Goal: Task Accomplishment & Management: Manage account settings

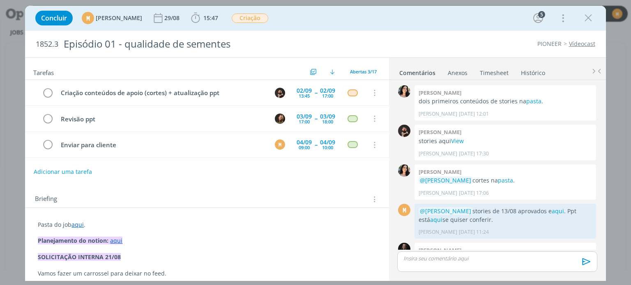
scroll to position [424, 0]
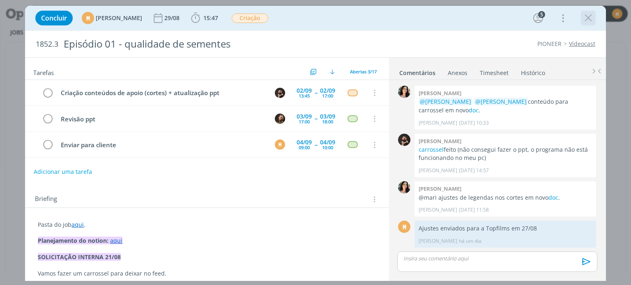
click at [589, 19] on icon "dialog" at bounding box center [588, 18] width 12 height 12
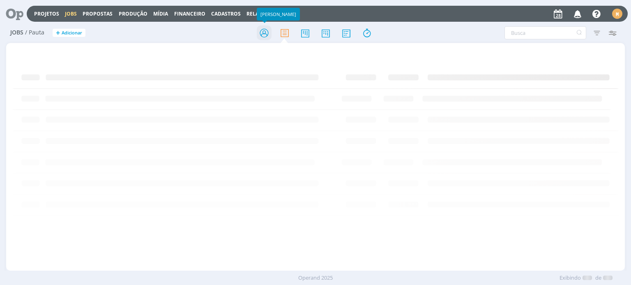
click at [264, 32] on icon at bounding box center [264, 33] width 15 height 16
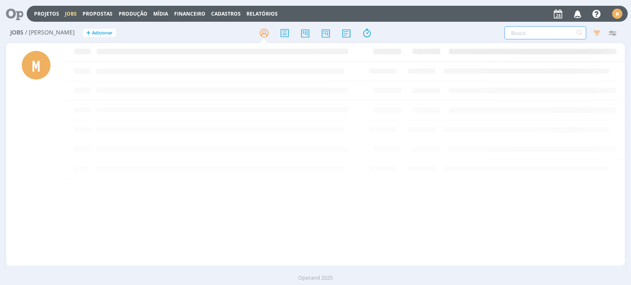
click at [522, 33] on input "text" at bounding box center [545, 32] width 82 height 13
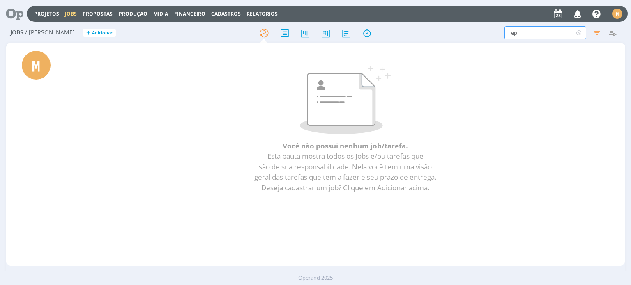
type input "e"
type input "v"
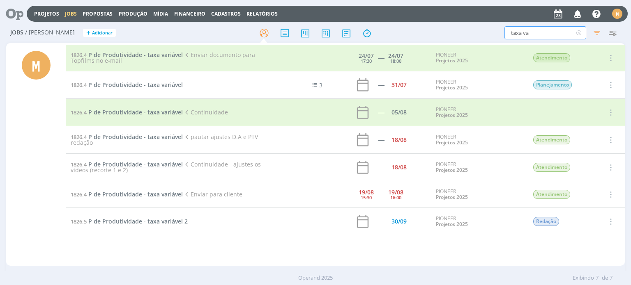
type input "taxa va"
click at [142, 163] on span "P de Produtividade - taxa variável" at bounding box center [135, 165] width 94 height 8
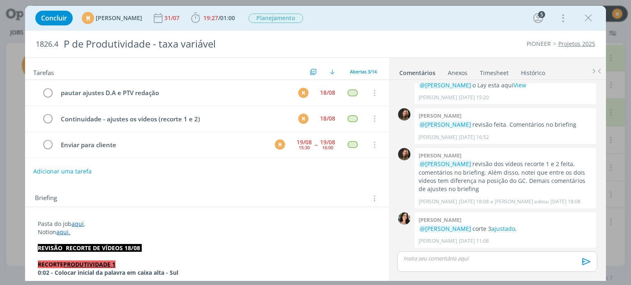
click at [60, 170] on button "Adicionar uma tarefa" at bounding box center [62, 172] width 58 height 14
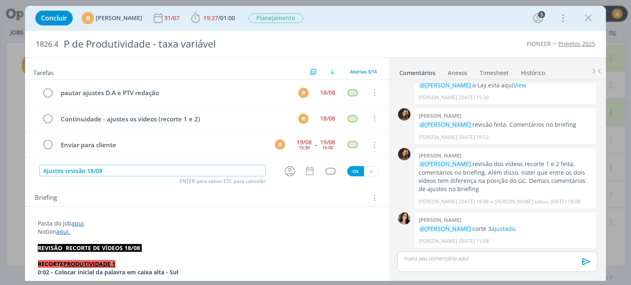
type input "Ajustes revisão 18/08"
click at [290, 169] on icon "dialog" at bounding box center [289, 171] width 13 height 13
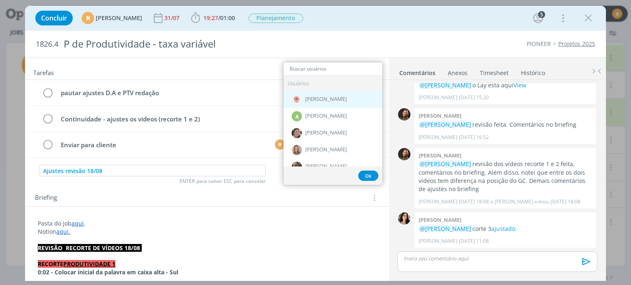
click at [316, 96] on span "[PERSON_NAME]" at bounding box center [325, 99] width 41 height 7
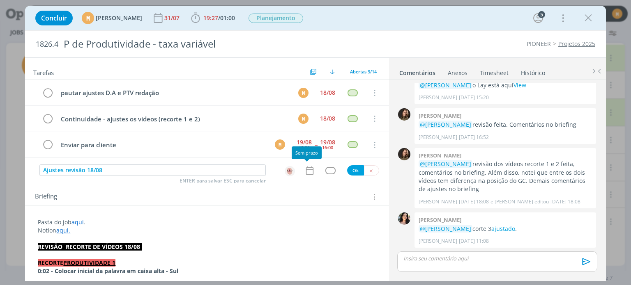
click at [306, 166] on icon "dialog" at bounding box center [308, 170] width 7 height 9
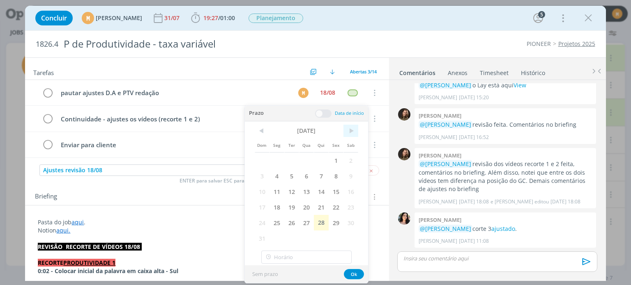
click at [348, 131] on span ">" at bounding box center [350, 131] width 15 height 12
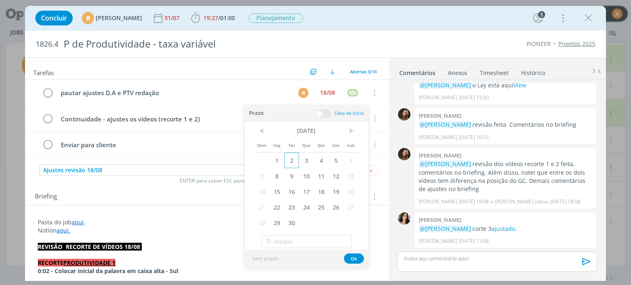
click at [292, 156] on span "2" at bounding box center [291, 161] width 15 height 16
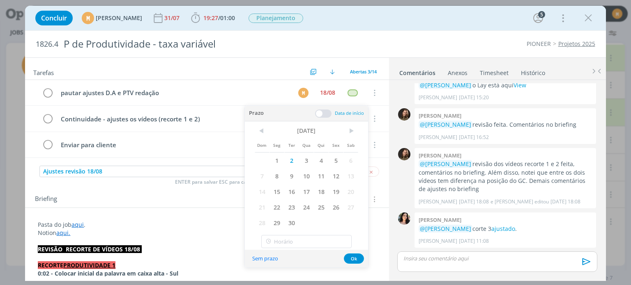
click at [319, 115] on span at bounding box center [323, 114] width 16 height 8
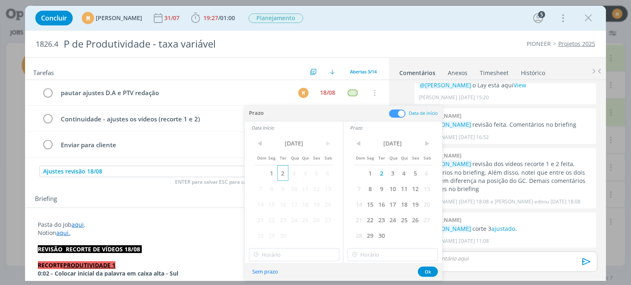
click at [280, 175] on span "2" at bounding box center [282, 173] width 11 height 16
click at [306, 256] on input "16:00" at bounding box center [294, 254] width 90 height 13
click at [274, 192] on div "09:00" at bounding box center [295, 188] width 92 height 15
type input "09:00"
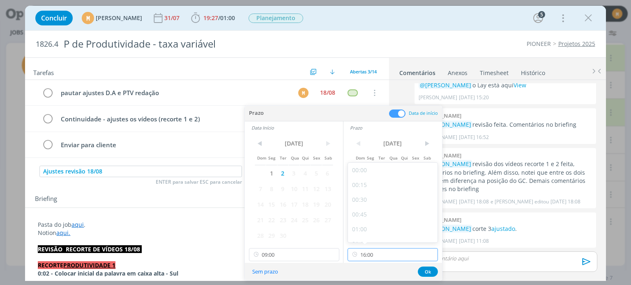
click at [384, 253] on input "16:00" at bounding box center [392, 254] width 90 height 13
click at [379, 196] on div "10:30" at bounding box center [394, 195] width 92 height 15
type input "10:30"
click at [427, 271] on button "Ok" at bounding box center [428, 272] width 20 height 10
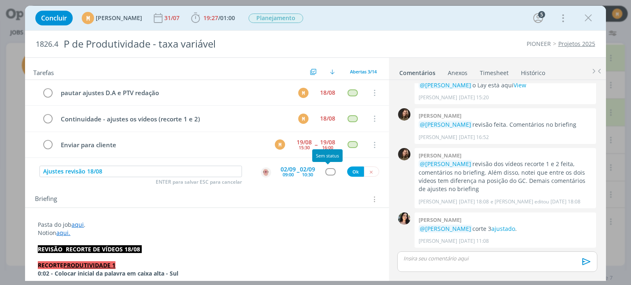
click at [326, 170] on div "dialog" at bounding box center [330, 171] width 10 height 7
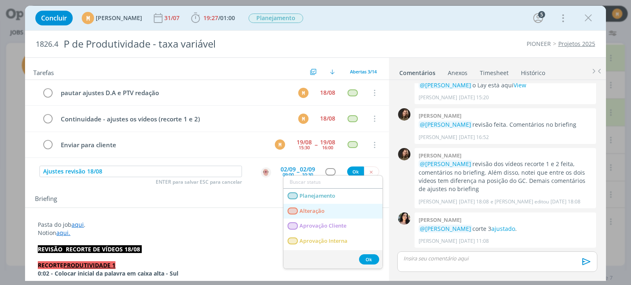
click at [326, 207] on link "Alteração" at bounding box center [332, 211] width 99 height 15
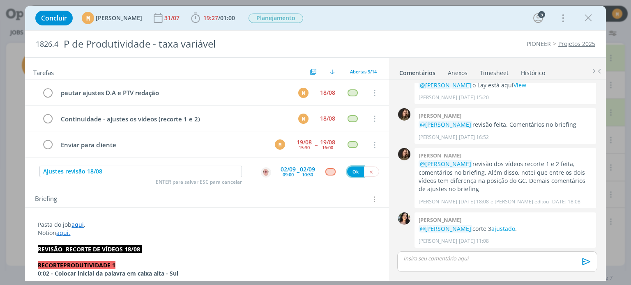
drag, startPoint x: 345, startPoint y: 174, endPoint x: 350, endPoint y: 170, distance: 5.9
click at [350, 170] on button "Ok" at bounding box center [355, 172] width 17 height 10
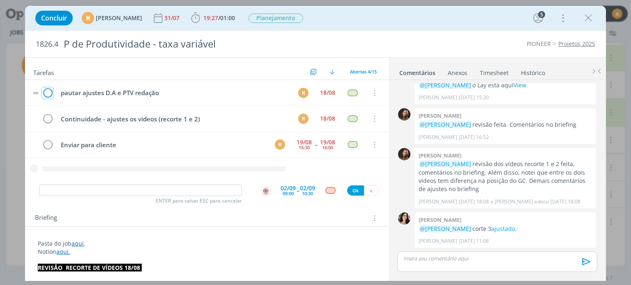
click at [48, 90] on icon "dialog" at bounding box center [47, 93] width 11 height 12
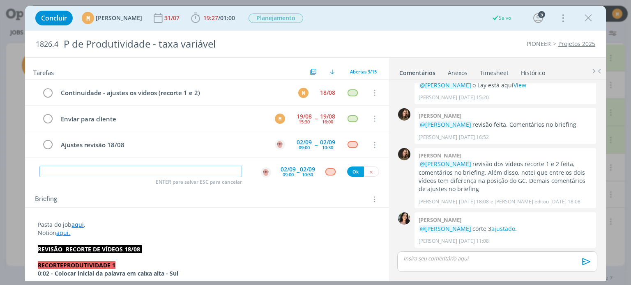
click at [143, 170] on input "dialog" at bounding box center [140, 171] width 202 height 11
type input "P"
click at [262, 172] on img "dialog" at bounding box center [266, 173] width 10 height 10
type input "#PTV"
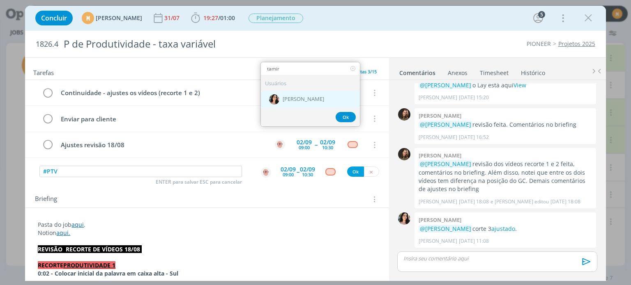
type input "tamir"
click at [291, 93] on div "[PERSON_NAME]" at bounding box center [310, 99] width 99 height 17
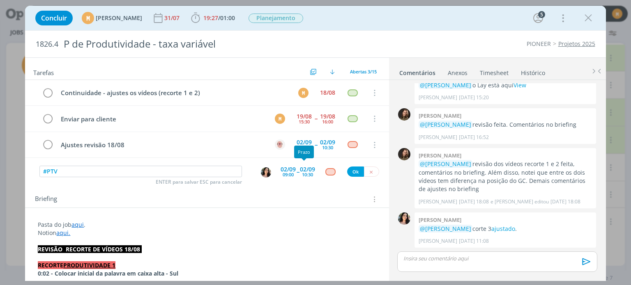
click at [305, 170] on div "02/09" at bounding box center [307, 170] width 15 height 6
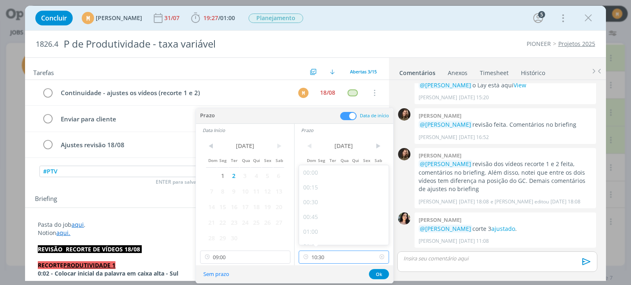
click at [334, 254] on input "10:30" at bounding box center [344, 257] width 90 height 13
click at [319, 239] on div "12:00" at bounding box center [345, 241] width 92 height 15
type input "12:00"
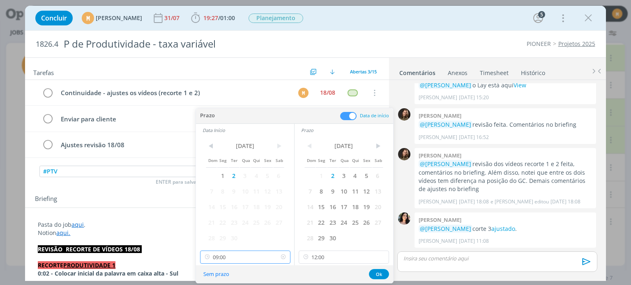
click at [256, 251] on input "09:00" at bounding box center [245, 257] width 90 height 13
click at [254, 204] on div "10:30" at bounding box center [246, 200] width 92 height 15
type input "10:30"
click at [383, 275] on button "Ok" at bounding box center [379, 274] width 20 height 10
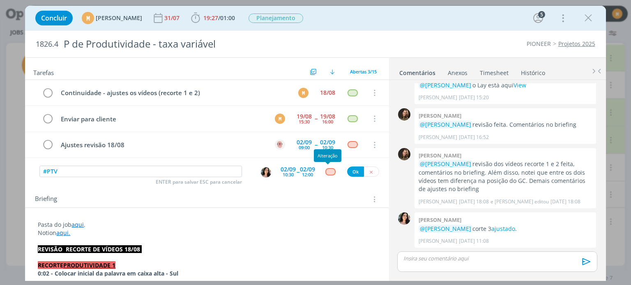
click at [326, 170] on div "dialog" at bounding box center [330, 171] width 10 height 7
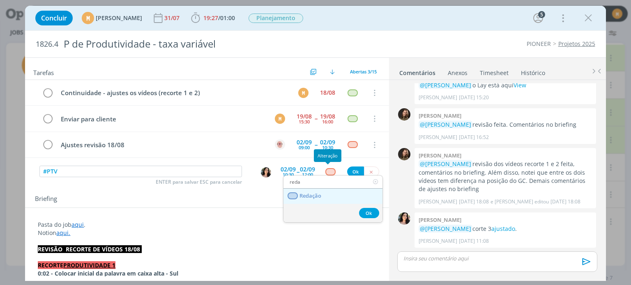
type input "reda"
click at [322, 195] on span "Redação" at bounding box center [311, 196] width 22 height 7
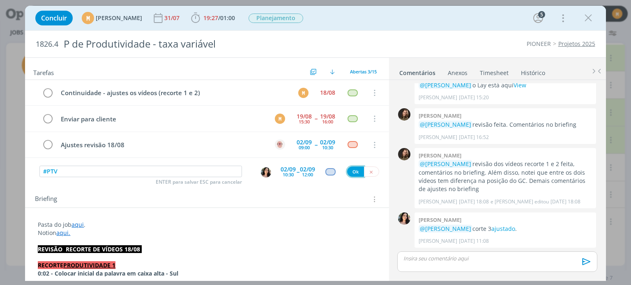
click at [351, 170] on button "Ok" at bounding box center [355, 172] width 17 height 10
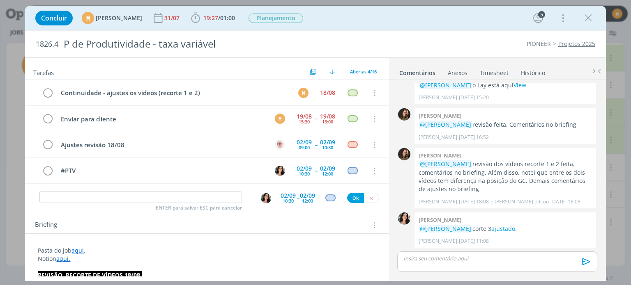
click at [133, 191] on div "ENTER para salvar ESC para cancelar 02/09 10:30 -- 02/09 12:00 Ok" at bounding box center [206, 198] width 363 height 15
click at [133, 194] on input "dialog" at bounding box center [140, 197] width 202 height 11
click at [191, 193] on input "Revisão ajustes" at bounding box center [140, 197] width 202 height 11
click at [262, 198] on img "dialog" at bounding box center [266, 198] width 10 height 10
type input "Revisão ajustes 18/08"
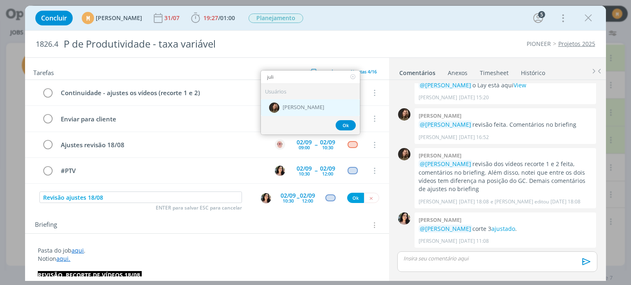
type input "juli"
click at [312, 101] on div "[PERSON_NAME]" at bounding box center [310, 107] width 99 height 17
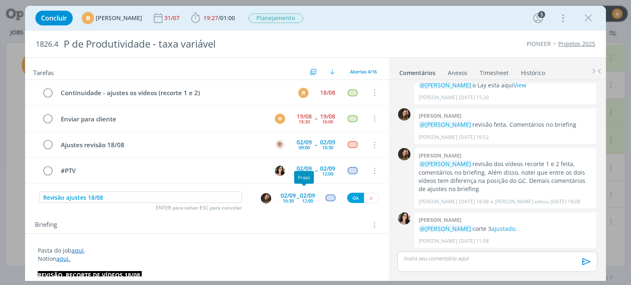
click at [305, 195] on div "02/09" at bounding box center [307, 196] width 15 height 6
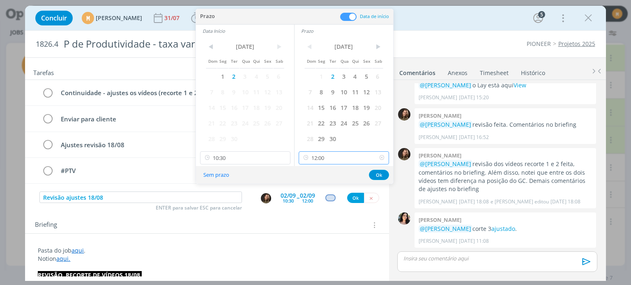
click at [340, 155] on input "12:00" at bounding box center [344, 158] width 90 height 13
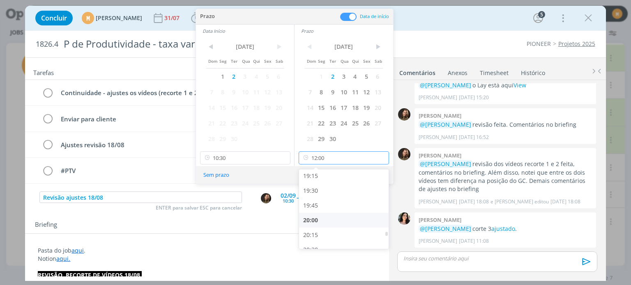
scroll to position [1140, 0]
click at [314, 207] on div "19:45" at bounding box center [345, 205] width 92 height 15
type input "19:45"
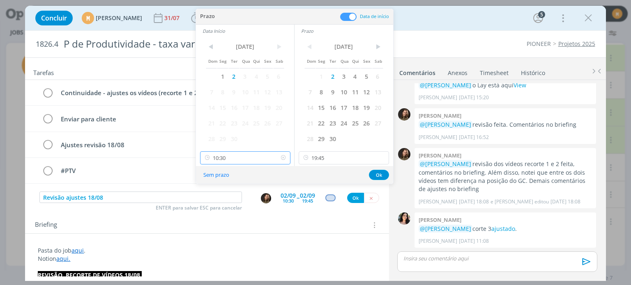
click at [248, 154] on input "10:30" at bounding box center [245, 158] width 90 height 13
click at [246, 210] on div "19:00" at bounding box center [246, 208] width 92 height 15
type input "19:00"
click at [379, 175] on button "Ok" at bounding box center [379, 175] width 20 height 10
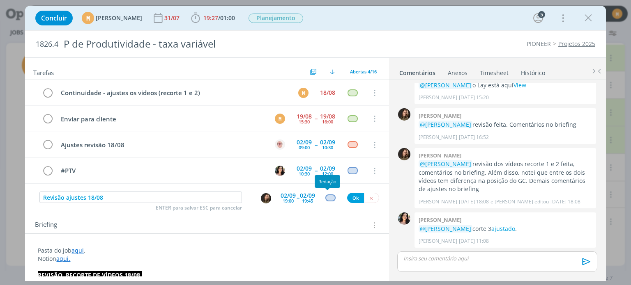
click at [326, 195] on div "dialog" at bounding box center [330, 198] width 10 height 7
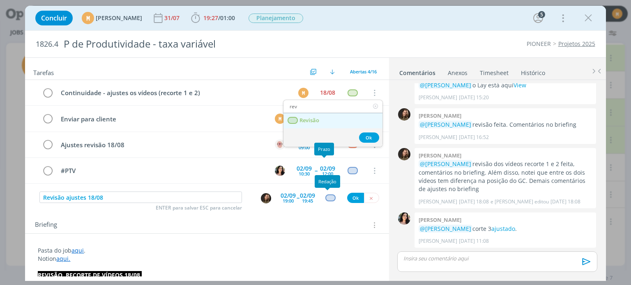
type input "rev"
click at [319, 119] on span "Revisão" at bounding box center [310, 120] width 20 height 7
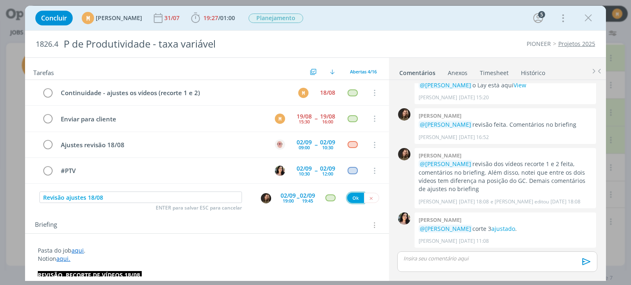
click at [347, 199] on button "Ok" at bounding box center [355, 198] width 17 height 10
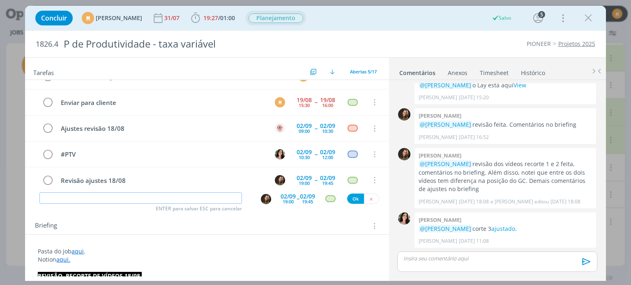
scroll to position [0, 0]
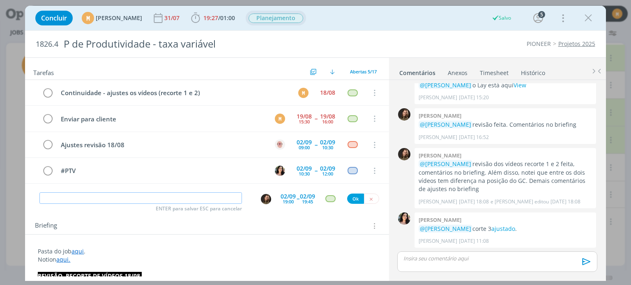
click at [290, 18] on span "Planejamento" at bounding box center [275, 18] width 55 height 9
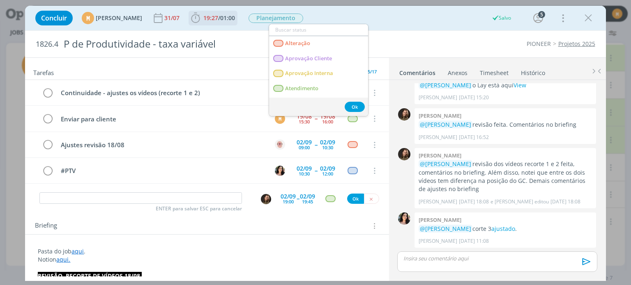
click at [237, 25] on span "19:27 / 01:00 Iniciar Apontar Data * 28/08/2025 Horas * 00:00 Tarefa Selecione …" at bounding box center [212, 18] width 49 height 15
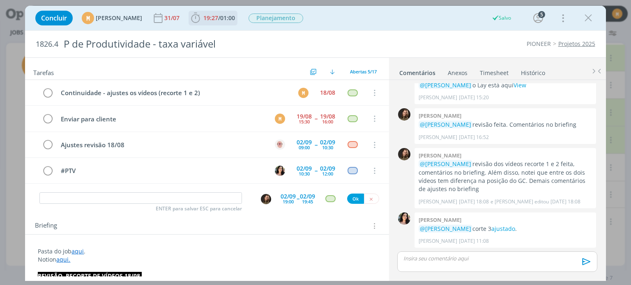
click at [235, 20] on span "01:00" at bounding box center [227, 18] width 15 height 8
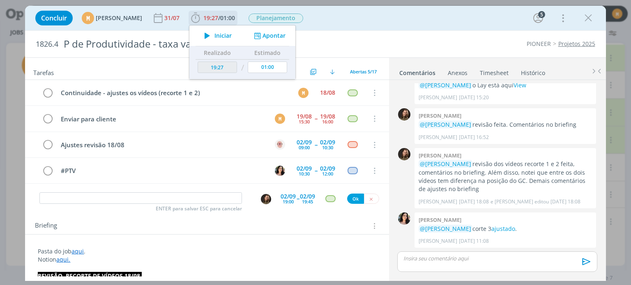
click at [232, 33] on span "Iniciar" at bounding box center [222, 36] width 17 height 6
click at [389, 37] on div "1826.4 P de Produtividade - taxa variável PIONEER Projetos 2025" at bounding box center [315, 44] width 580 height 27
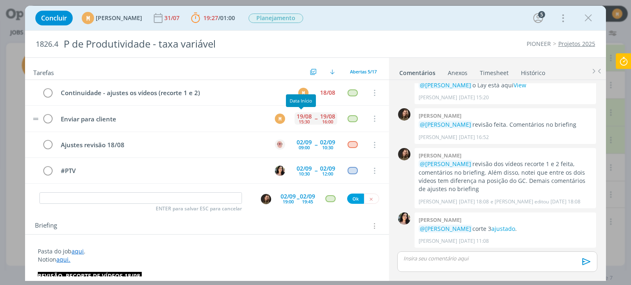
click at [302, 114] on div "19/08" at bounding box center [303, 117] width 15 height 6
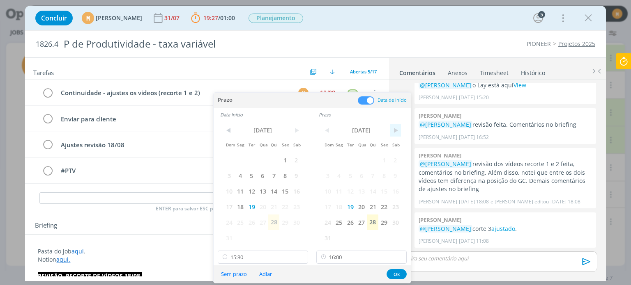
click at [395, 131] on span ">" at bounding box center [395, 130] width 11 height 12
click at [361, 161] on span "3" at bounding box center [361, 160] width 11 height 16
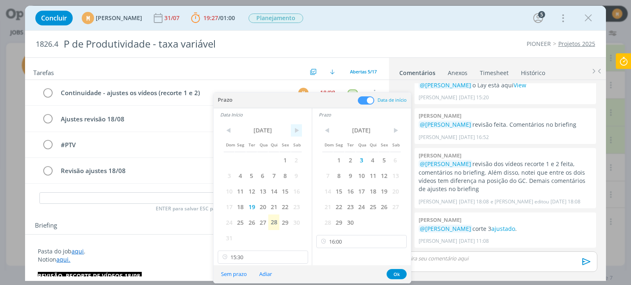
click at [297, 125] on span ">" at bounding box center [296, 130] width 11 height 12
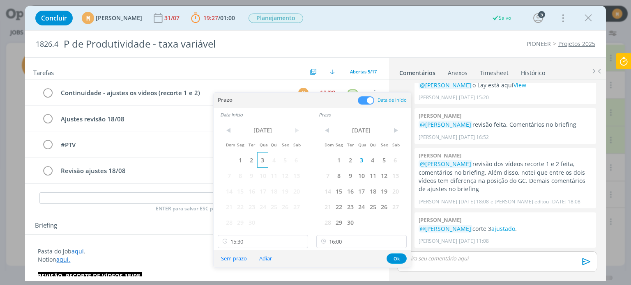
click at [264, 157] on span "3" at bounding box center [262, 160] width 11 height 16
click at [393, 256] on button "Ok" at bounding box center [396, 259] width 20 height 10
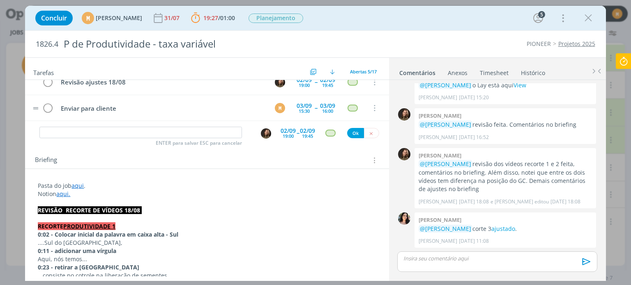
scroll to position [82, 0]
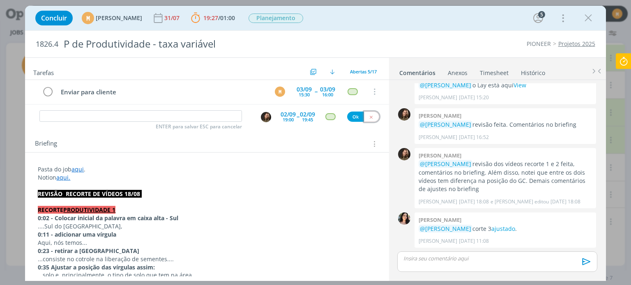
click at [371, 118] on button "dialog" at bounding box center [371, 117] width 15 height 10
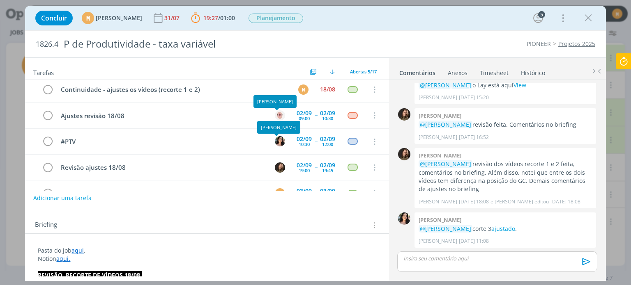
scroll to position [0, 0]
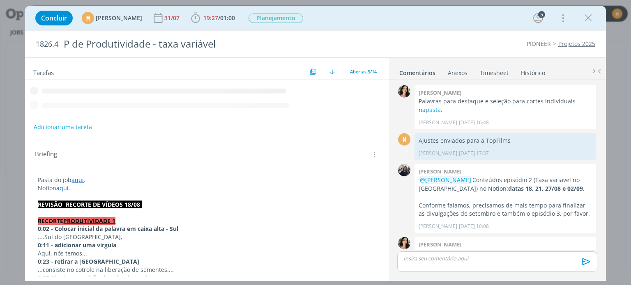
scroll to position [272, 0]
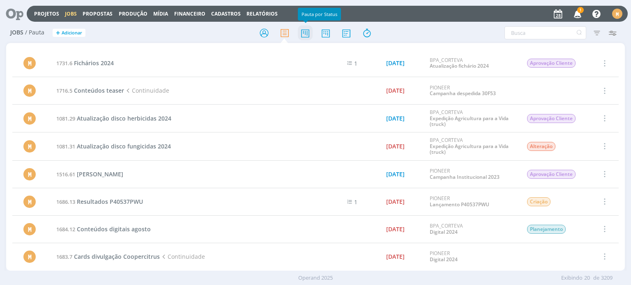
click at [304, 37] on icon at bounding box center [305, 33] width 15 height 16
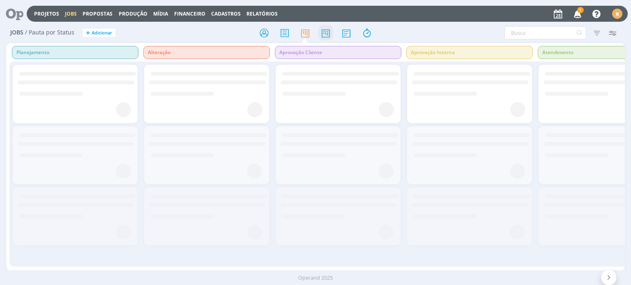
click at [323, 35] on icon at bounding box center [325, 33] width 15 height 16
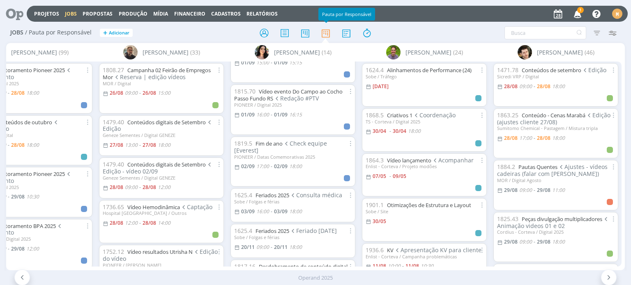
scroll to position [493, 0]
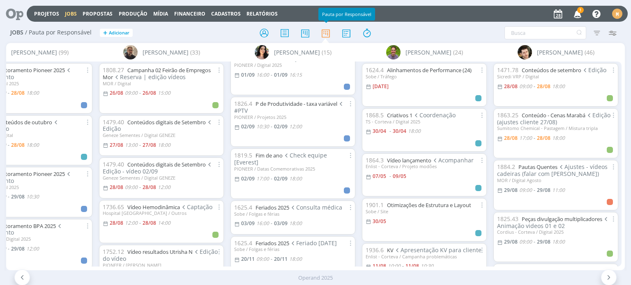
scroll to position [0, 1478]
